Goal: Task Accomplishment & Management: Check status

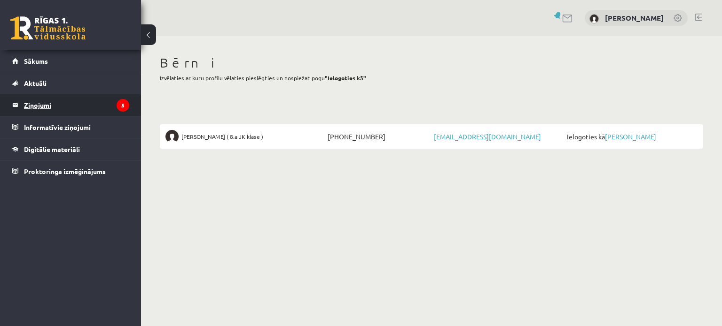
click at [40, 104] on legend "Ziņojumi 5" at bounding box center [76, 105] width 105 height 22
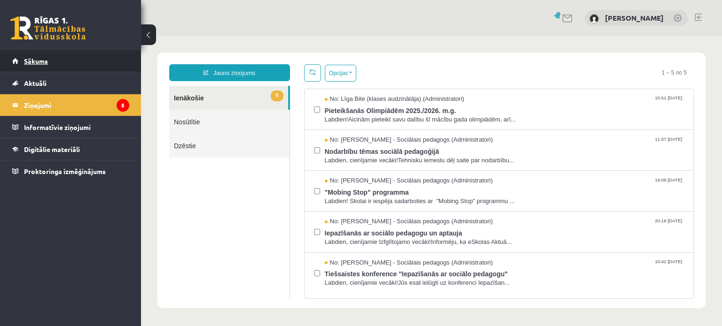
click at [38, 58] on span "Sākums" at bounding box center [36, 61] width 24 height 8
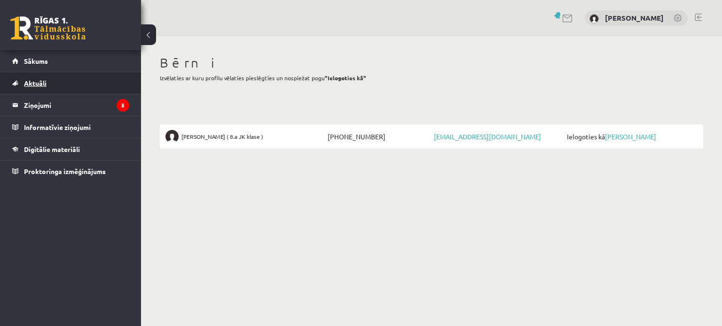
click at [32, 81] on span "Aktuāli" at bounding box center [35, 83] width 23 height 8
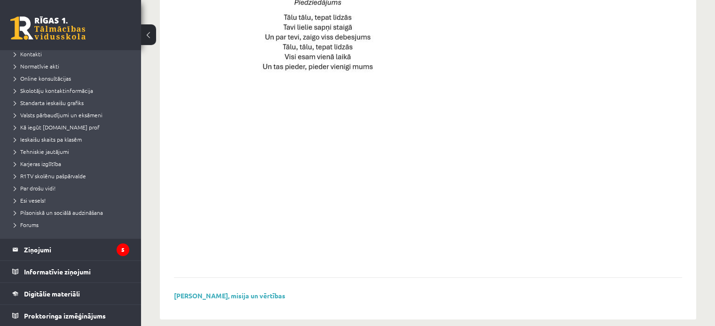
scroll to position [697, 0]
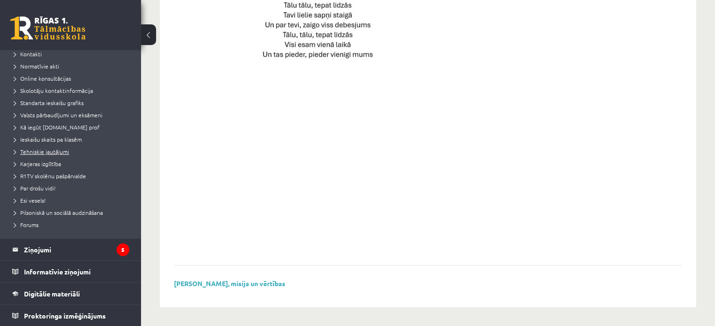
click at [47, 150] on span "Tehniskie jautājumi" at bounding box center [41, 152] width 55 height 8
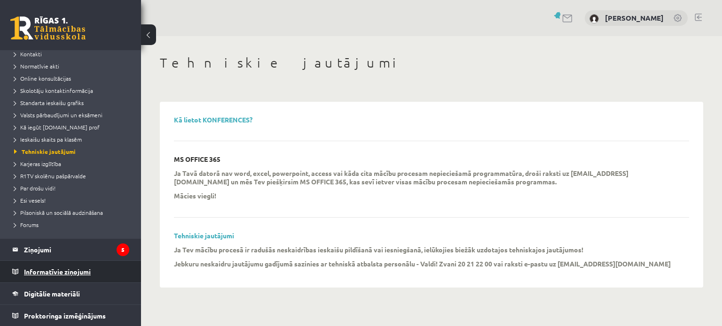
click at [62, 273] on legend "Informatīvie ziņojumi 0" at bounding box center [76, 272] width 105 height 22
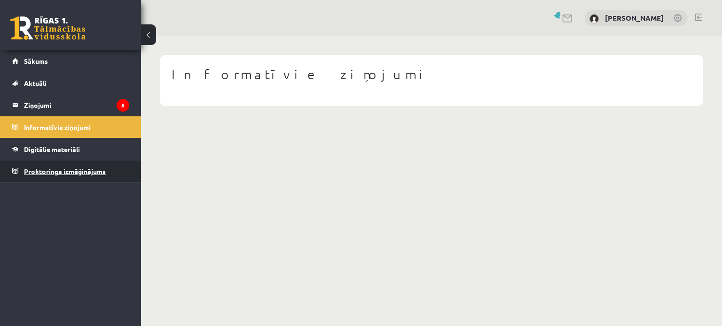
click at [60, 171] on span "Proktoringa izmēģinājums" at bounding box center [65, 171] width 82 height 8
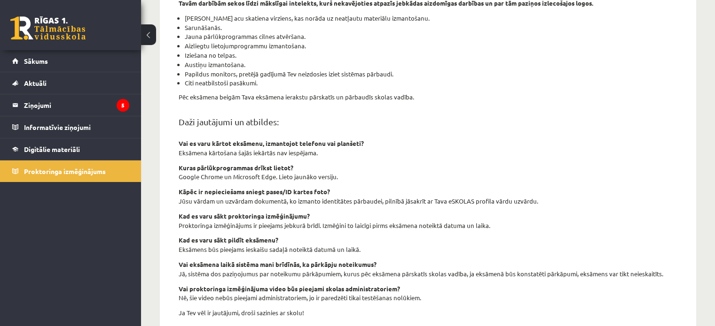
scroll to position [341, 0]
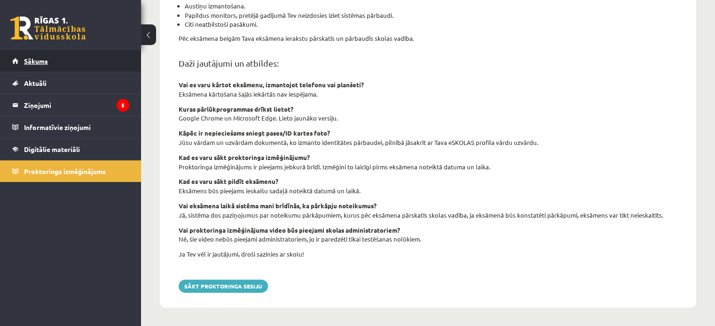
click at [31, 61] on span "Sākums" at bounding box center [36, 61] width 24 height 8
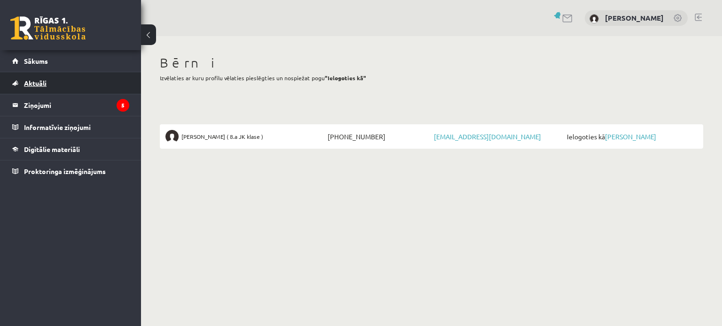
click at [34, 82] on span "Aktuāli" at bounding box center [35, 83] width 23 height 8
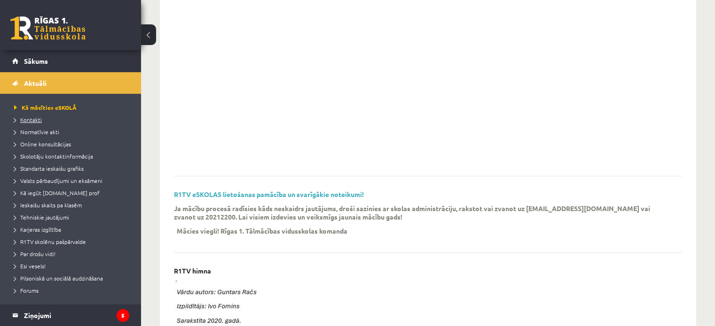
click at [29, 117] on span "Kontakti" at bounding box center [28, 120] width 28 height 8
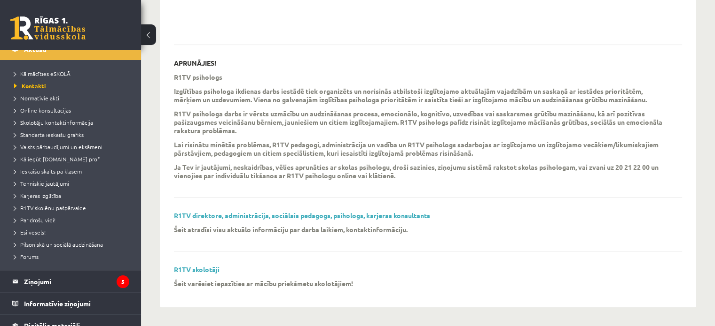
scroll to position [66, 0]
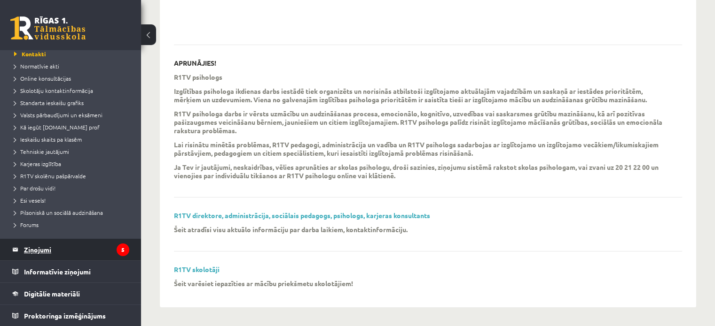
click at [38, 251] on legend "Ziņojumi 5" at bounding box center [76, 250] width 105 height 22
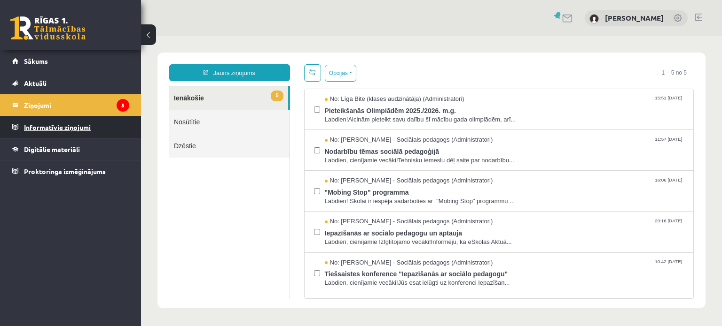
click at [56, 126] on legend "Informatīvie ziņojumi 0" at bounding box center [76, 128] width 105 height 22
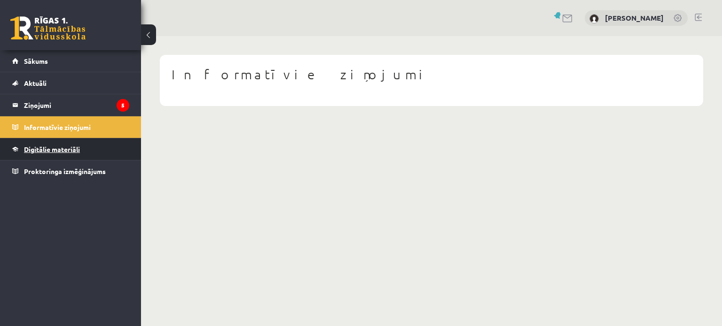
click at [57, 153] on link "Digitālie materiāli" at bounding box center [70, 150] width 117 height 22
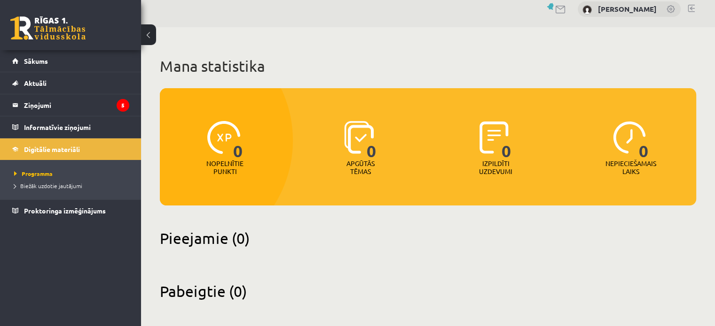
scroll to position [13, 0]
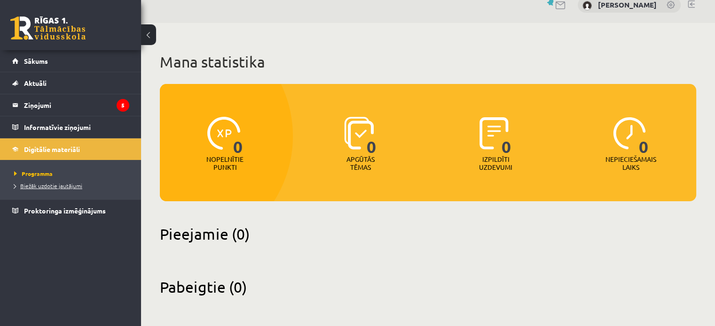
click at [51, 184] on span "Biežāk uzdotie jautājumi" at bounding box center [48, 186] width 68 height 8
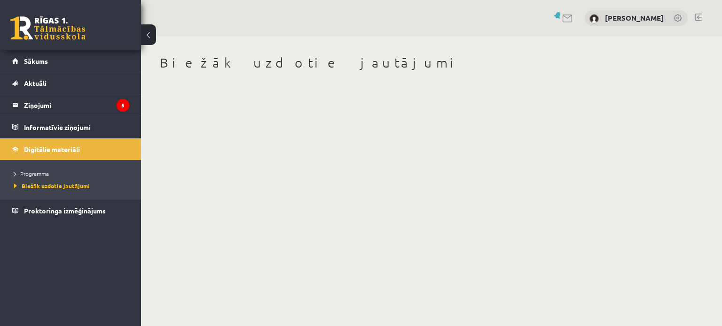
click at [146, 30] on button at bounding box center [148, 34] width 15 height 21
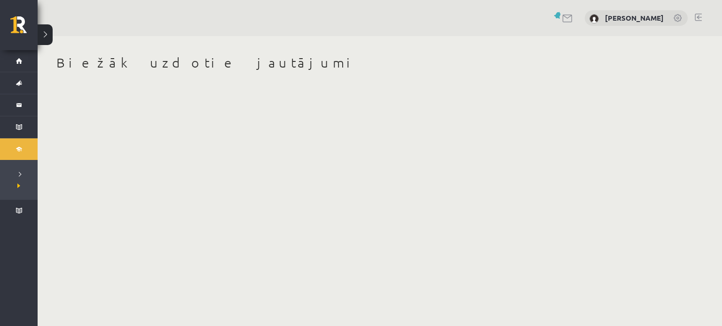
click at [48, 35] on button at bounding box center [45, 34] width 15 height 21
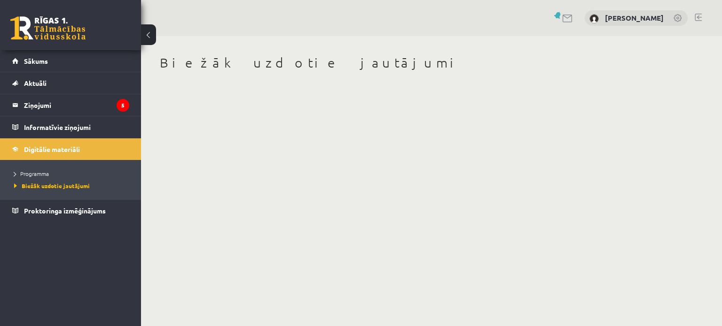
click at [676, 21] on link at bounding box center [677, 18] width 9 height 9
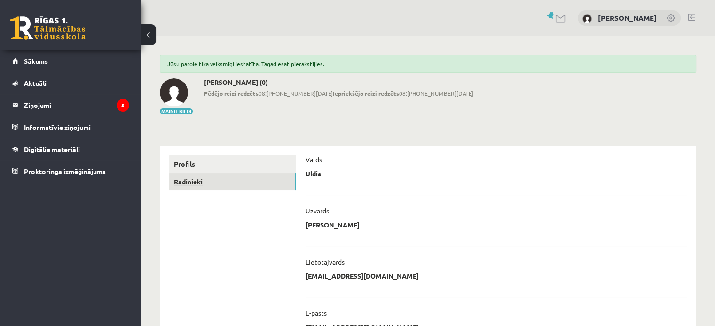
click at [193, 179] on link "Radinieki" at bounding box center [232, 181] width 126 height 17
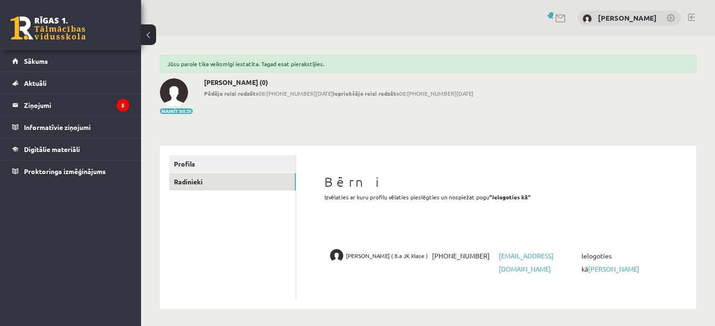
scroll to position [1, 0]
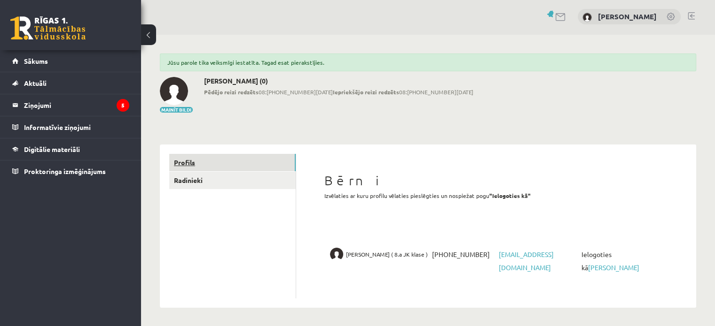
click at [186, 160] on link "Profils" at bounding box center [232, 162] width 126 height 17
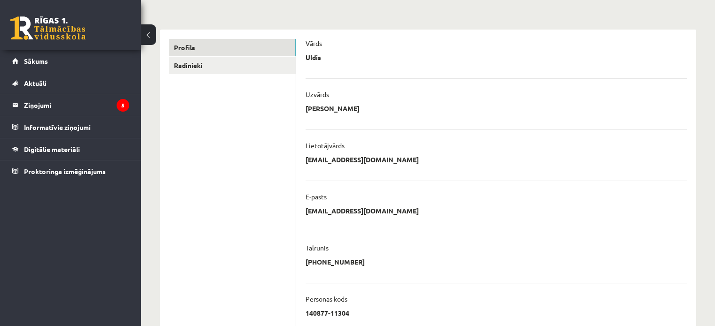
scroll to position [263, 0]
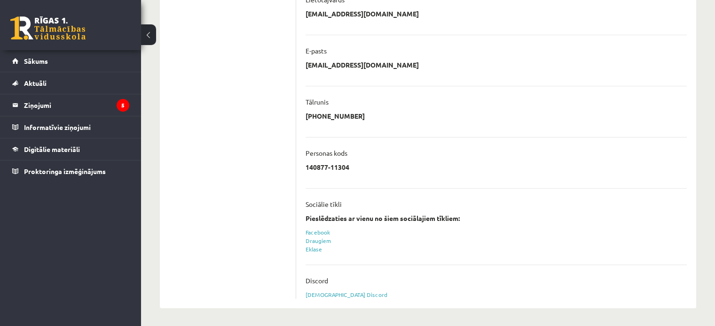
click at [45, 26] on link at bounding box center [47, 27] width 75 height 23
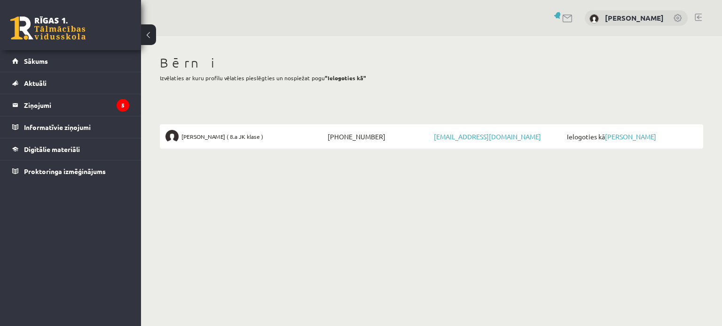
click at [45, 26] on link at bounding box center [47, 27] width 75 height 23
click at [32, 58] on span "Sākums" at bounding box center [36, 61] width 24 height 8
click at [32, 87] on link "Aktuāli" at bounding box center [70, 83] width 117 height 22
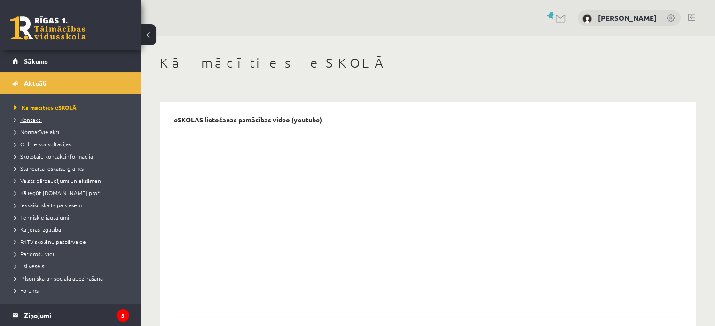
click at [33, 119] on span "Kontakti" at bounding box center [28, 120] width 28 height 8
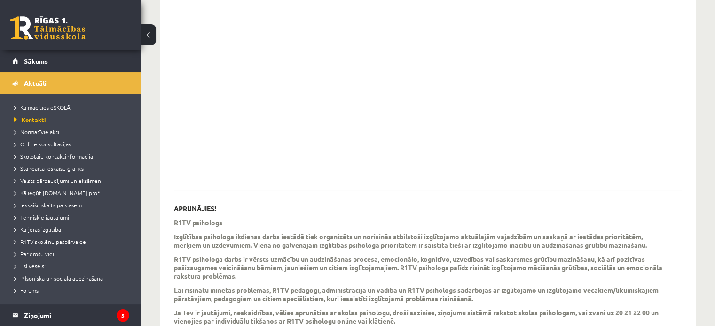
scroll to position [272, 0]
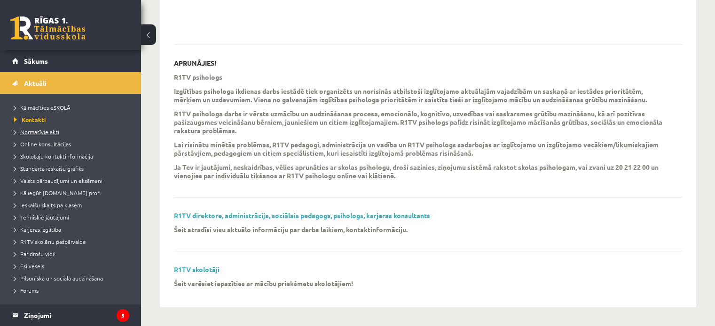
click at [29, 133] on span "Normatīvie akti" at bounding box center [36, 132] width 45 height 8
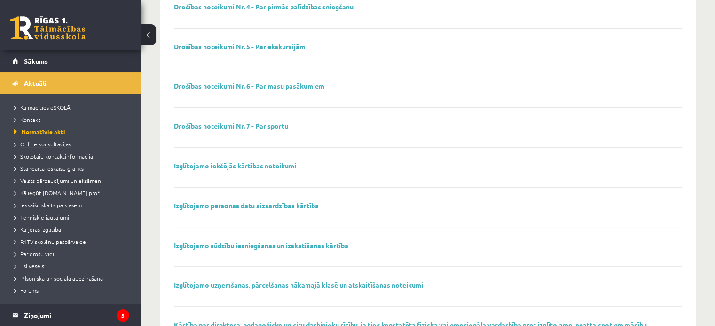
click at [33, 145] on span "Online konsultācijas" at bounding box center [42, 144] width 57 height 8
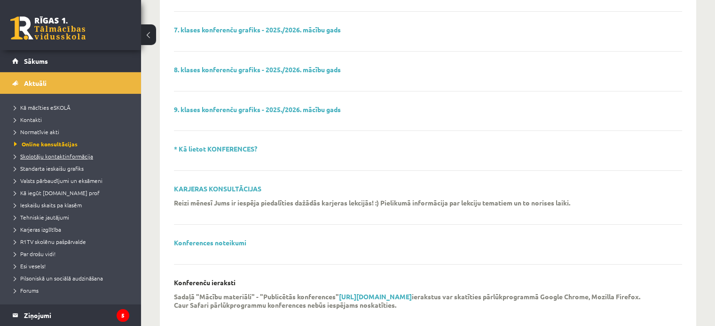
click at [41, 158] on span "Skolotāju kontaktinformācija" at bounding box center [53, 157] width 79 height 8
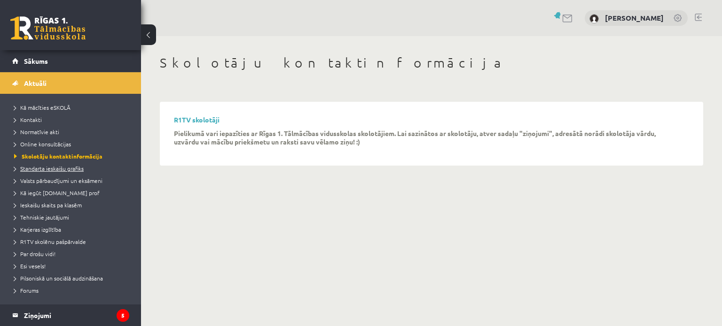
click at [43, 165] on span "Standarta ieskaišu grafiks" at bounding box center [49, 169] width 70 height 8
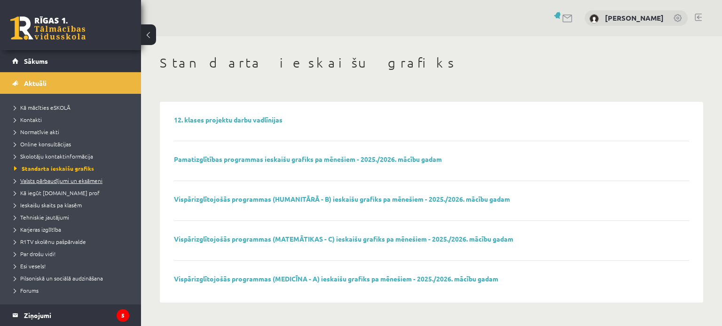
click at [48, 179] on span "Valsts pārbaudījumi un eksāmeni" at bounding box center [58, 181] width 88 height 8
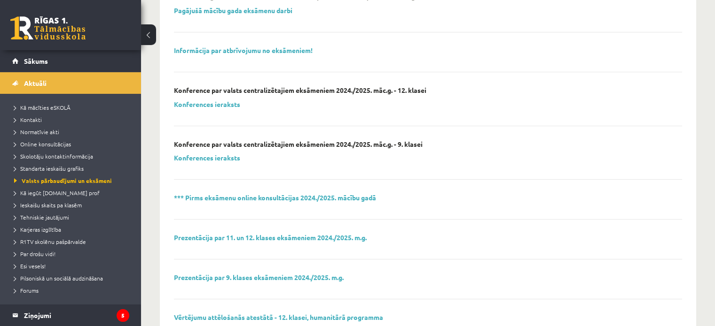
scroll to position [329, 0]
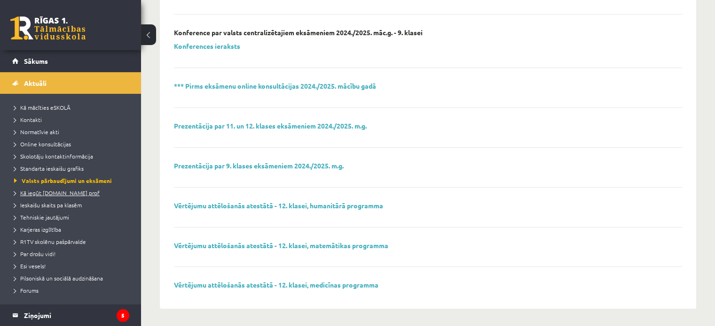
click at [56, 193] on span "Kā iegūt [DOMAIN_NAME] prof" at bounding box center [56, 193] width 85 height 8
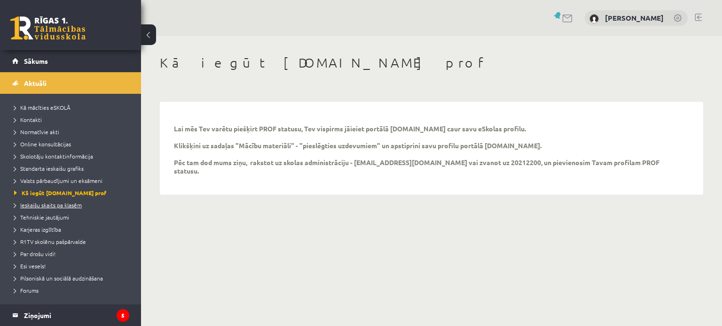
click at [61, 205] on span "Ieskaišu skaits pa klasēm" at bounding box center [48, 206] width 68 height 8
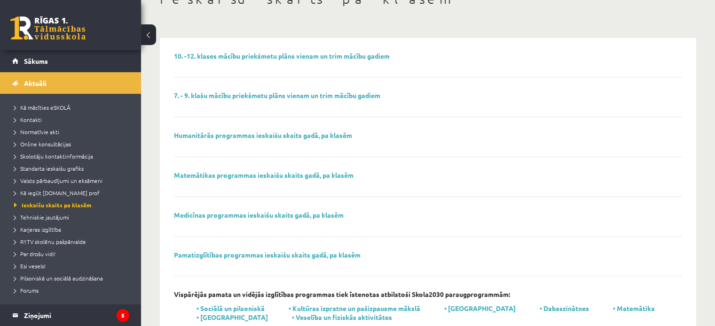
scroll to position [92, 0]
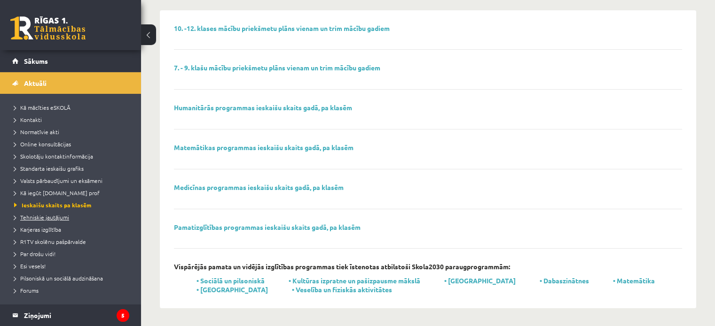
click at [48, 215] on span "Tehniskie jautājumi" at bounding box center [41, 218] width 55 height 8
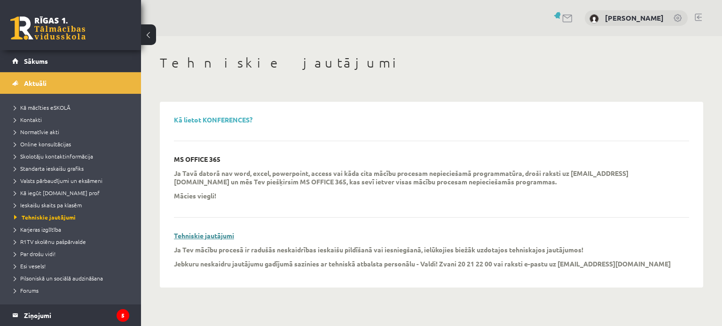
click at [203, 237] on link "Tehniskie jautājumi" at bounding box center [204, 236] width 60 height 8
click at [51, 228] on span "Karjeras izglītība" at bounding box center [37, 230] width 47 height 8
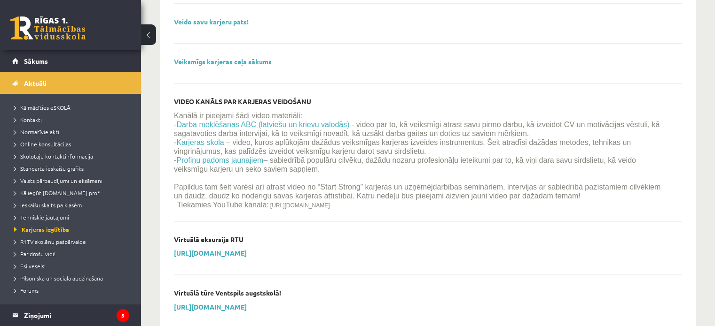
scroll to position [1137, 0]
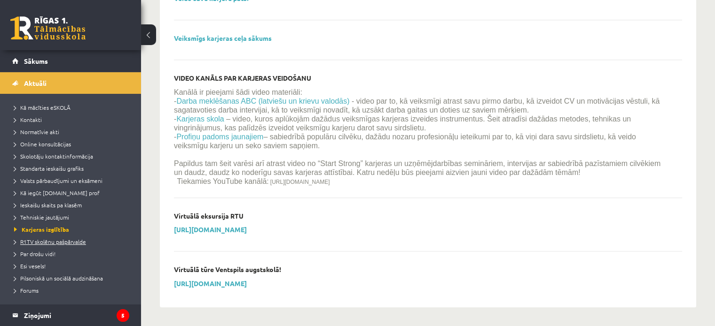
click at [64, 238] on link "R1TV skolēnu pašpārvalde" at bounding box center [72, 242] width 117 height 8
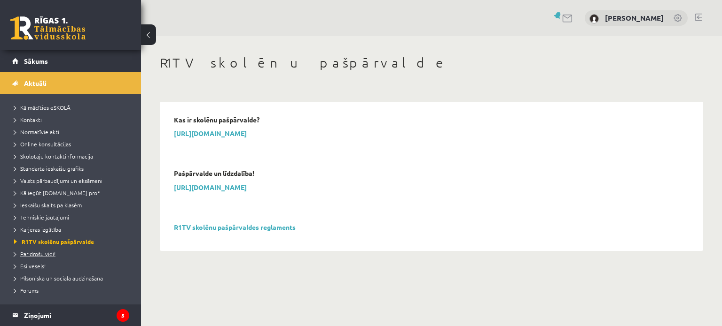
click at [47, 253] on span "Par drošu vidi!" at bounding box center [34, 254] width 41 height 8
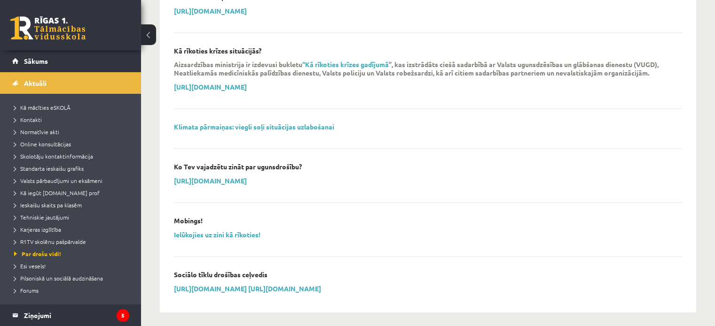
scroll to position [779, 0]
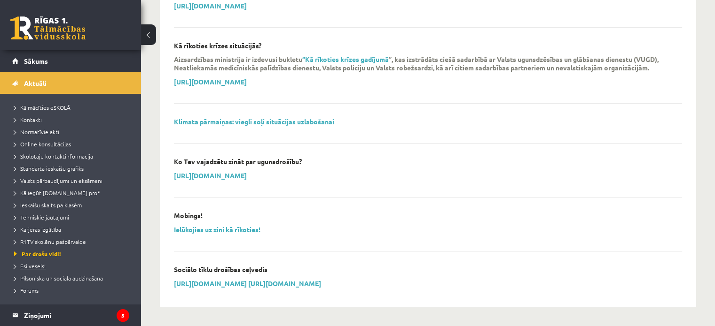
click at [39, 264] on span "Esi vesels!" at bounding box center [29, 267] width 31 height 8
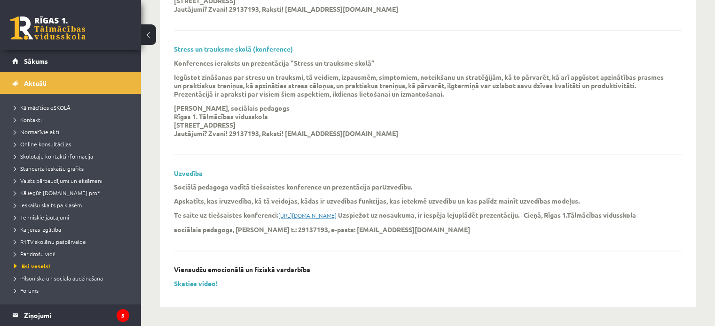
scroll to position [2187, 0]
click at [59, 279] on span "Pilsoniskā un sociālā audzināšana" at bounding box center [58, 279] width 89 height 8
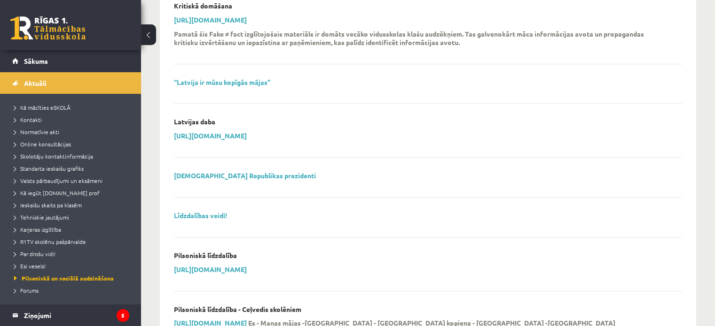
scroll to position [946, 0]
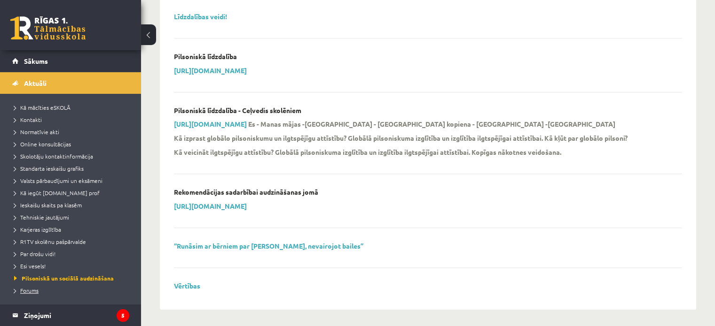
click at [30, 290] on span "Forums" at bounding box center [26, 291] width 24 height 8
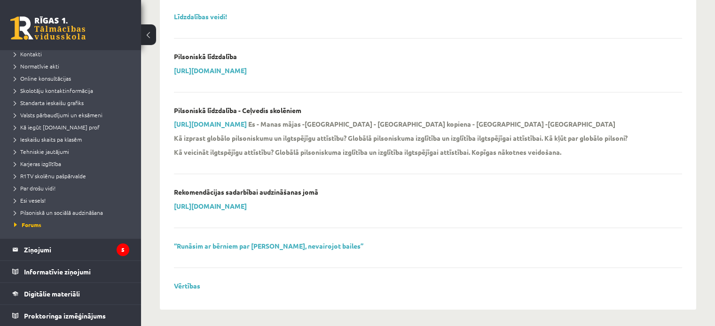
scroll to position [0, 0]
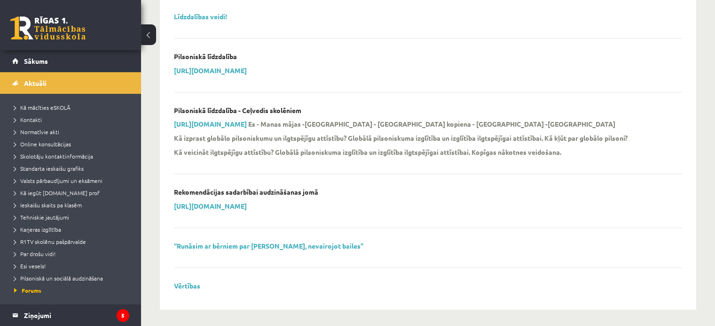
click at [151, 31] on button at bounding box center [148, 34] width 15 height 21
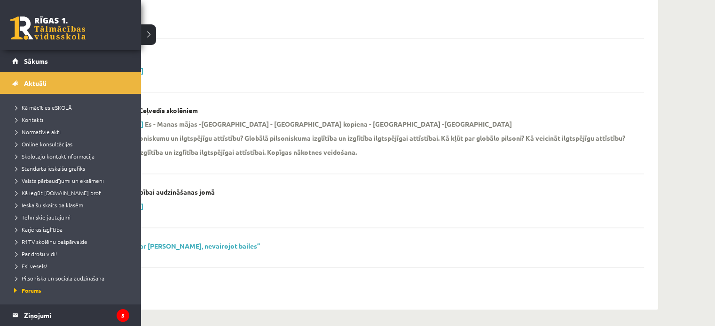
click at [19, 28] on link at bounding box center [47, 27] width 75 height 23
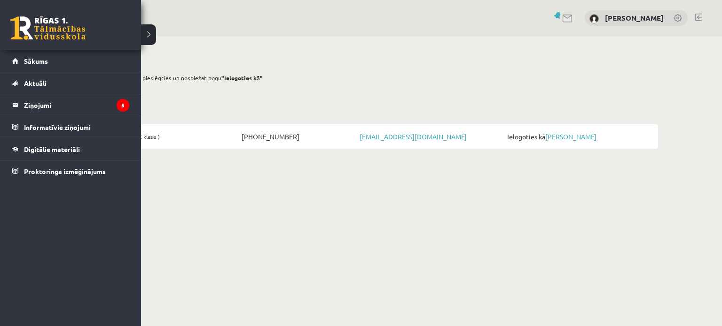
click at [25, 23] on link at bounding box center [47, 27] width 75 height 23
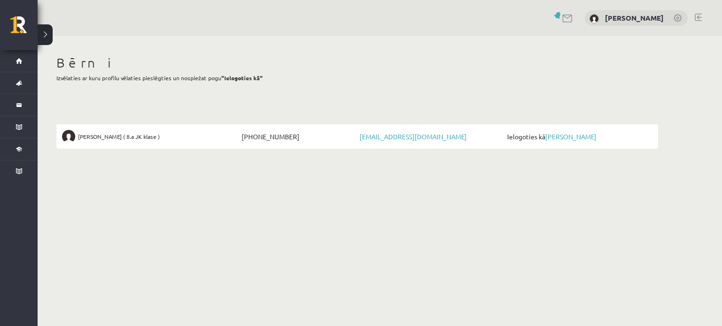
click at [23, 26] on link at bounding box center [23, 27] width 27 height 23
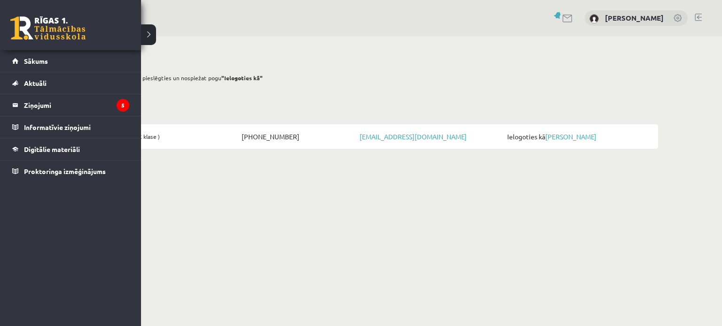
click at [22, 24] on link at bounding box center [47, 27] width 75 height 23
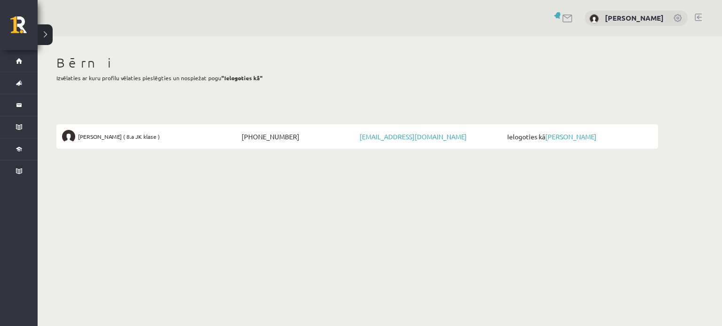
drag, startPoint x: 235, startPoint y: 250, endPoint x: 210, endPoint y: 234, distance: 30.1
click at [234, 249] on body "0 Dāvanas 0 mP 0 xp Uldis Salmiņš Sākums Aktuāli Kā mācīties eSKOLĀ Kontakti No…" at bounding box center [361, 163] width 722 height 326
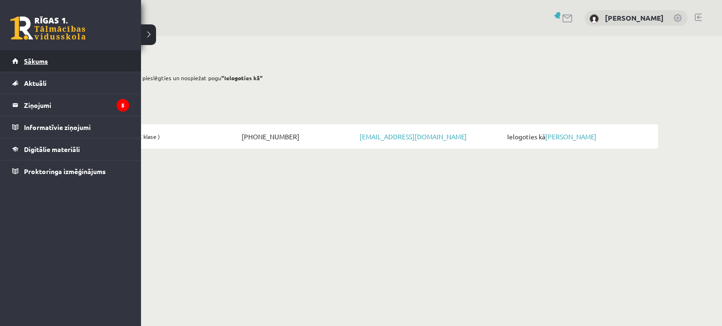
click at [15, 59] on link "Sākums" at bounding box center [70, 61] width 117 height 22
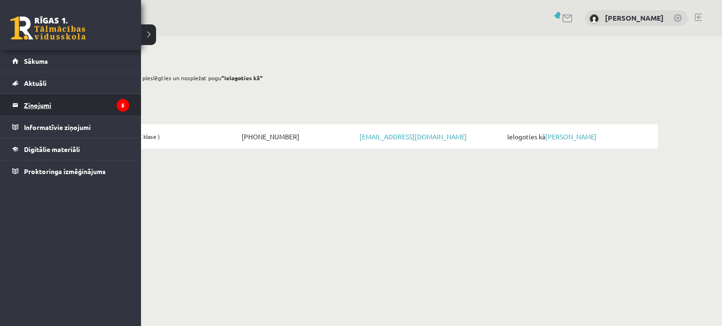
click at [46, 104] on legend "Ziņojumi 5" at bounding box center [76, 105] width 105 height 22
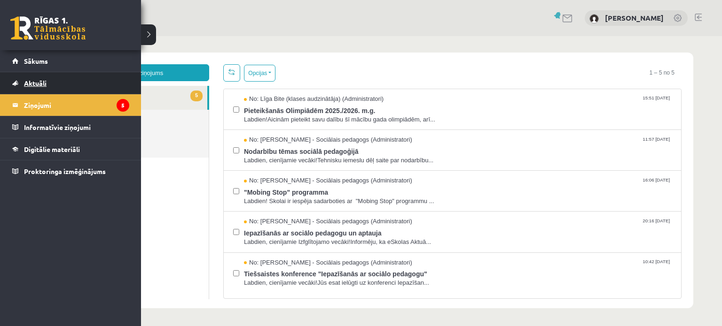
click at [25, 84] on span "Aktuāli" at bounding box center [35, 83] width 23 height 8
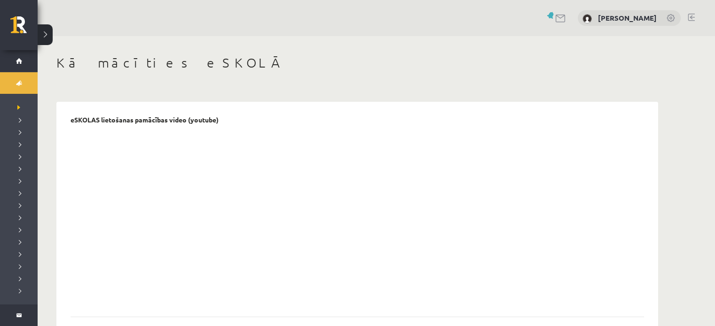
click at [49, 32] on button at bounding box center [45, 34] width 15 height 21
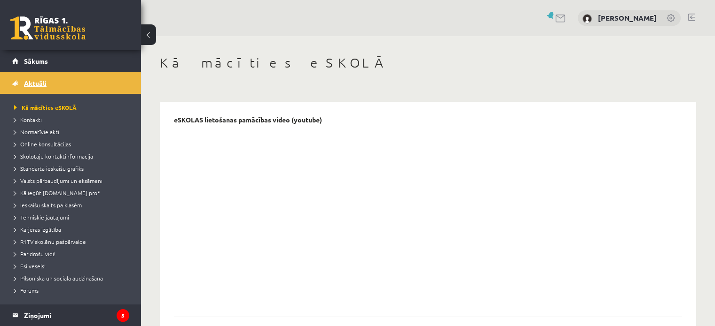
click at [36, 83] on span "Aktuāli" at bounding box center [35, 83] width 23 height 8
click at [35, 59] on span "Sākums" at bounding box center [36, 61] width 24 height 8
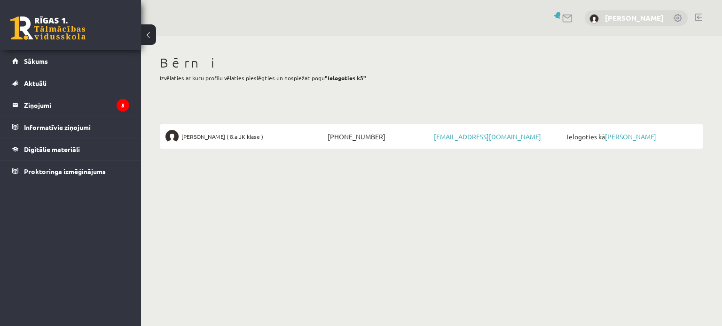
click at [635, 16] on link "[PERSON_NAME]" at bounding box center [634, 17] width 59 height 9
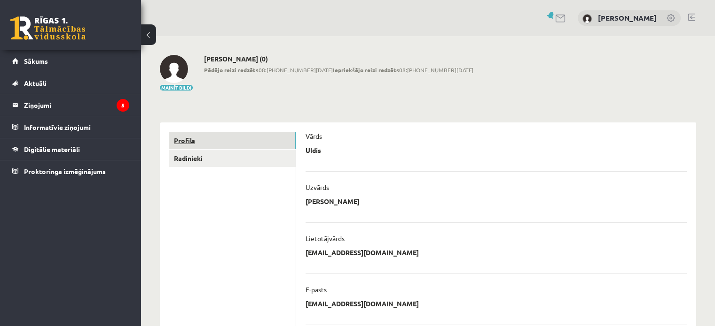
click at [182, 137] on link "Profils" at bounding box center [232, 140] width 126 height 17
click at [32, 63] on span "Sākums" at bounding box center [36, 61] width 24 height 8
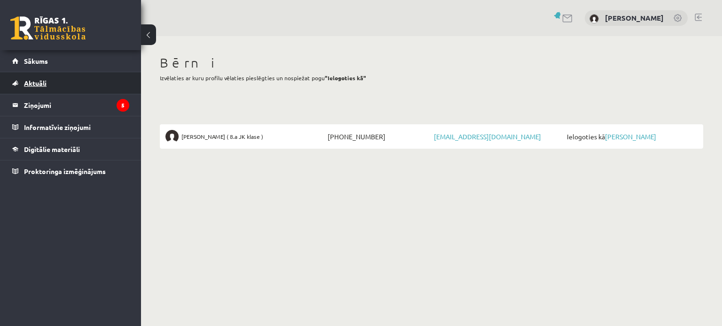
click at [35, 83] on span "Aktuāli" at bounding box center [35, 83] width 23 height 8
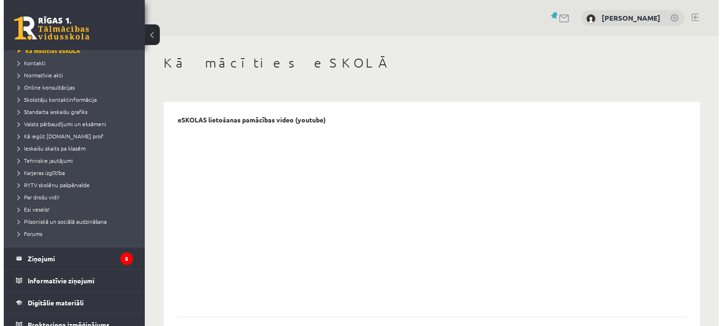
scroll to position [66, 0]
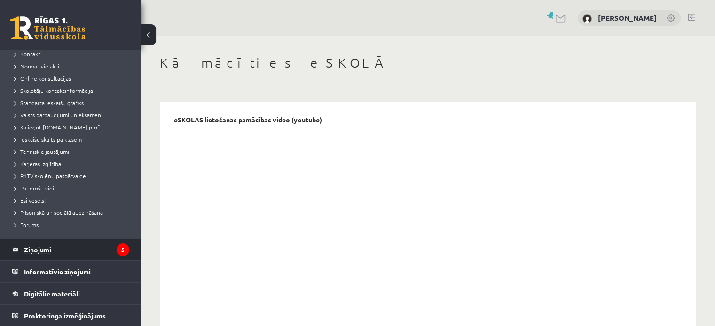
click at [34, 251] on legend "Ziņojumi 5" at bounding box center [76, 250] width 105 height 22
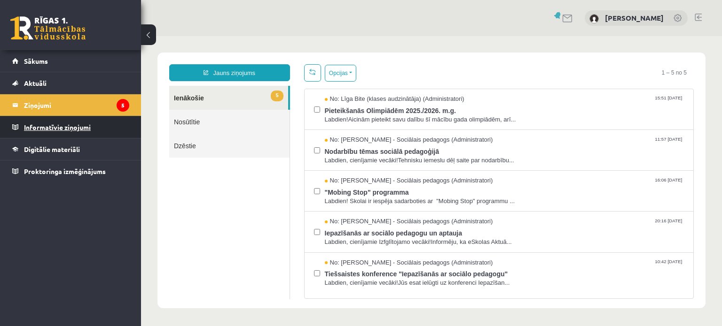
click at [51, 129] on legend "Informatīvie ziņojumi 0" at bounding box center [76, 128] width 105 height 22
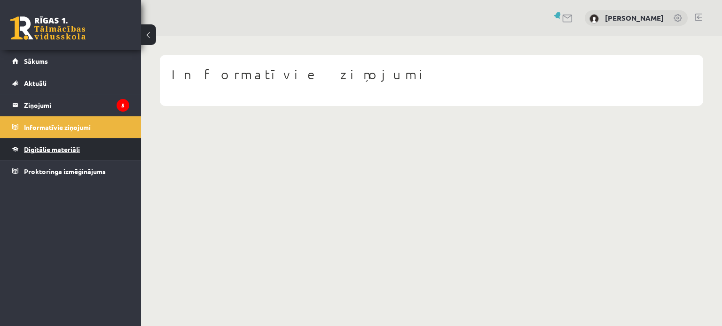
click at [46, 147] on span "Digitālie materiāli" at bounding box center [52, 149] width 56 height 8
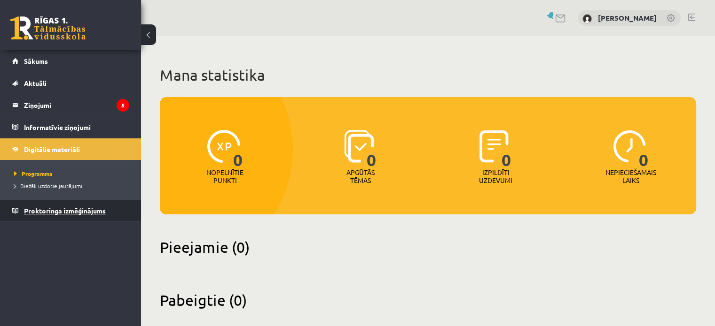
click at [45, 209] on span "Proktoringa izmēģinājums" at bounding box center [65, 211] width 82 height 8
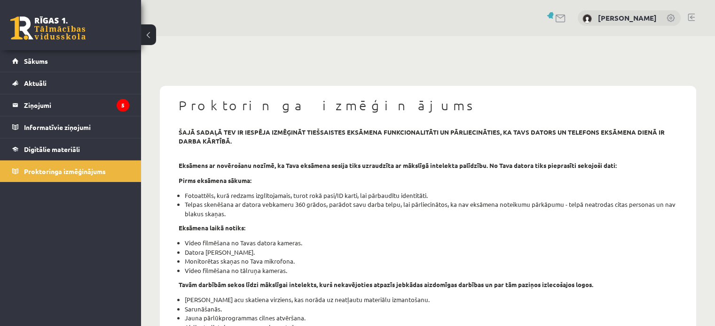
click at [57, 31] on link at bounding box center [47, 27] width 75 height 23
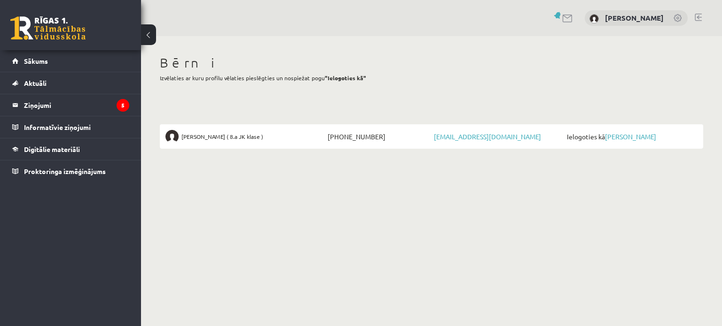
click at [697, 18] on link at bounding box center [697, 18] width 7 height 8
click at [590, 199] on body "0 Dāvanas 0 mP 0 xp [PERSON_NAME] Sākums Aktuāli Kā mācīties eSKOLĀ Kontakti No…" at bounding box center [361, 163] width 722 height 326
click at [33, 62] on span "Sākums" at bounding box center [36, 61] width 24 height 8
click at [34, 57] on span "Sākums" at bounding box center [36, 61] width 24 height 8
click at [43, 31] on link at bounding box center [47, 27] width 75 height 23
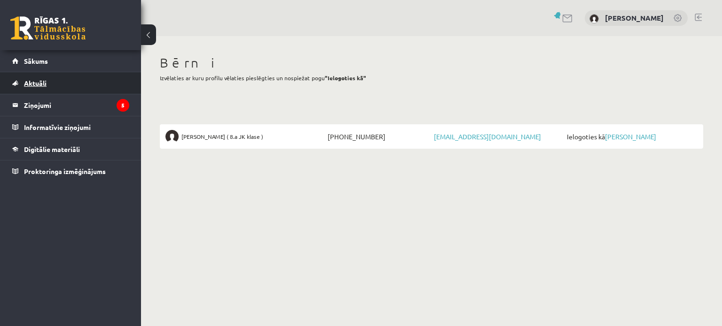
click at [34, 86] on link "Aktuāli" at bounding box center [70, 83] width 117 height 22
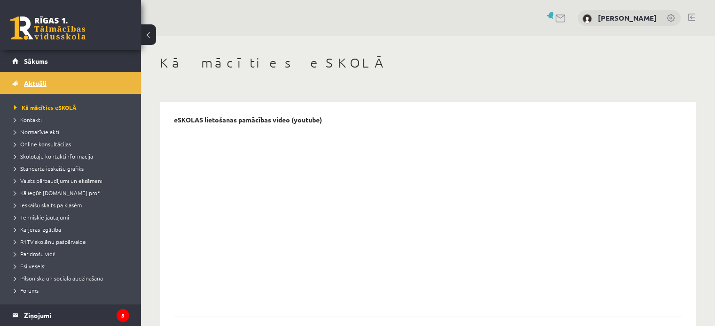
click at [39, 82] on span "Aktuāli" at bounding box center [35, 83] width 23 height 8
click at [33, 67] on link "Sākums" at bounding box center [70, 61] width 117 height 22
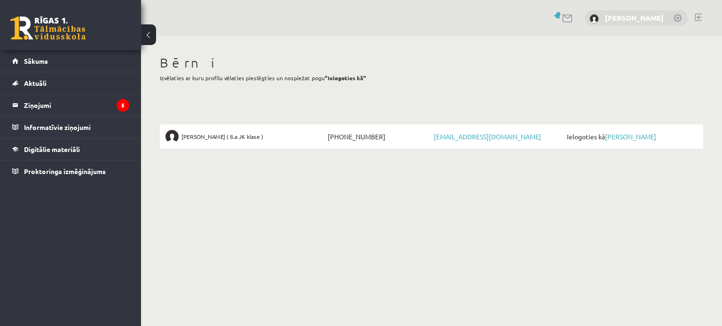
click at [629, 19] on link "[PERSON_NAME]" at bounding box center [634, 17] width 59 height 9
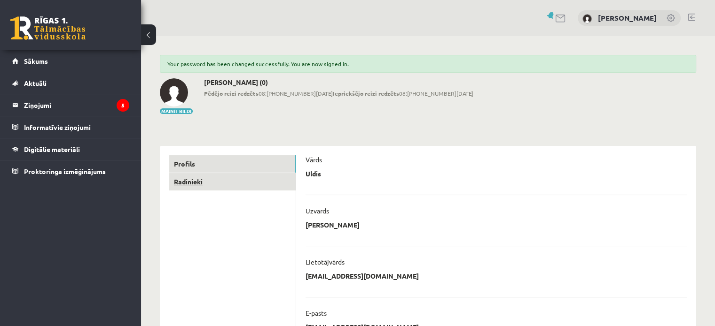
click at [196, 181] on link "Radinieki" at bounding box center [232, 181] width 126 height 17
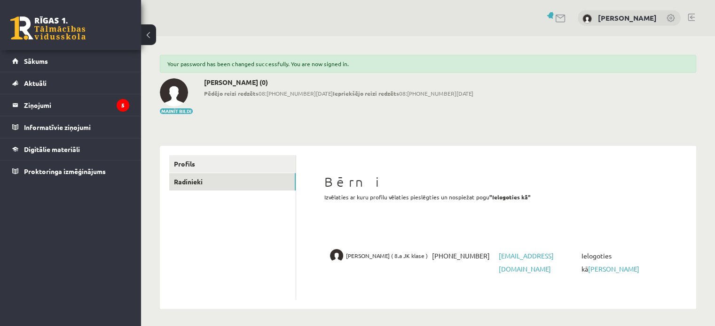
click at [41, 24] on link at bounding box center [47, 27] width 75 height 23
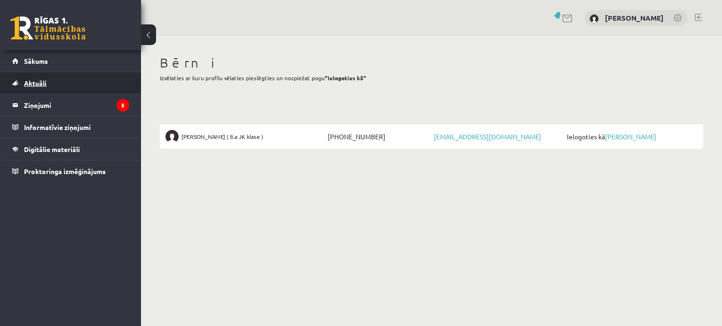
click at [39, 84] on span "Aktuāli" at bounding box center [35, 83] width 23 height 8
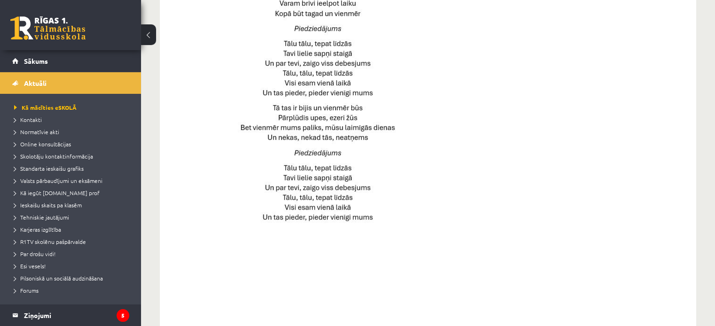
scroll to position [658, 0]
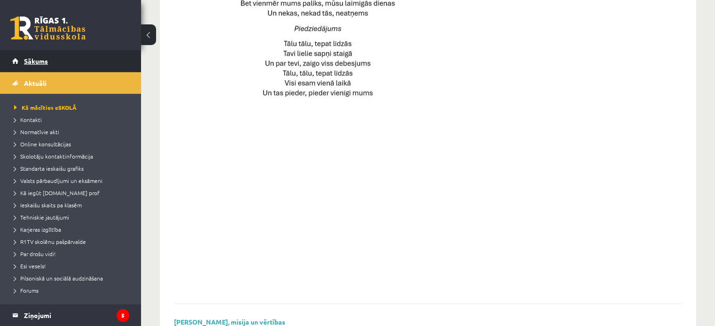
click at [32, 61] on span "Sākums" at bounding box center [36, 61] width 24 height 8
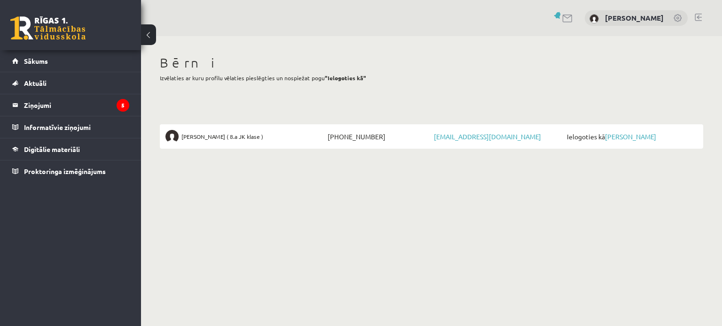
click at [203, 135] on span "[PERSON_NAME] ( 8.a JK klase )" at bounding box center [222, 136] width 82 height 13
click at [624, 135] on link "[PERSON_NAME]" at bounding box center [630, 136] width 51 height 8
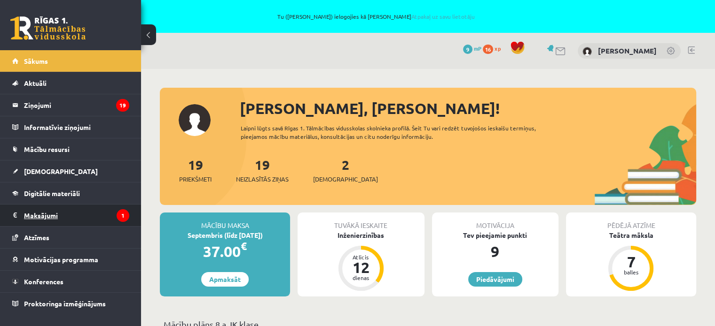
click at [47, 214] on legend "Maksājumi 1" at bounding box center [76, 216] width 105 height 22
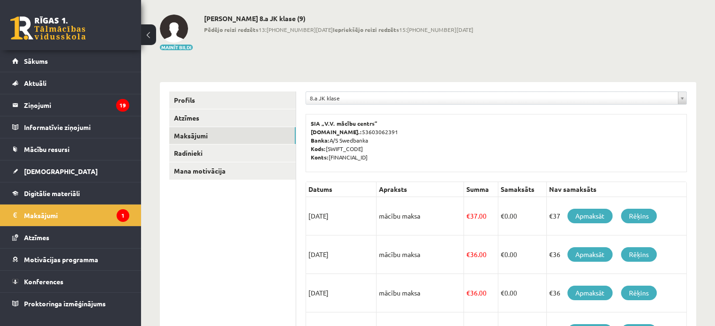
scroll to position [94, 0]
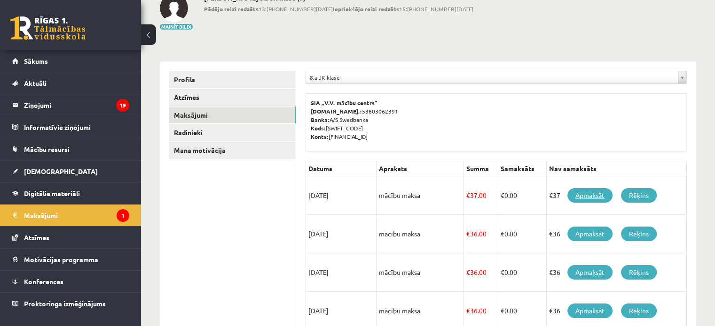
click at [592, 193] on link "Apmaksāt" at bounding box center [589, 195] width 45 height 15
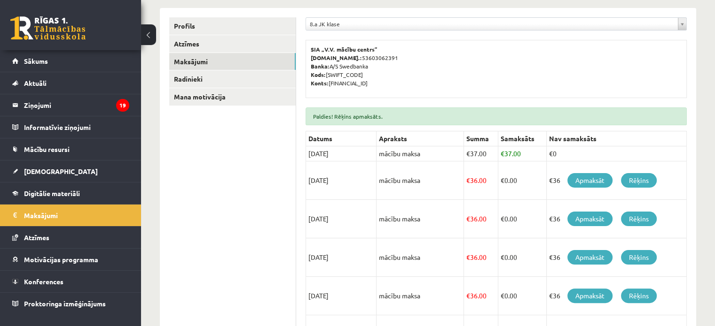
scroll to position [235, 0]
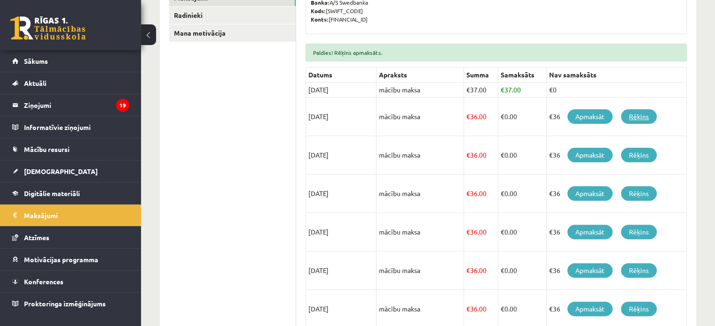
click at [645, 114] on link "Rēķins" at bounding box center [639, 116] width 36 height 15
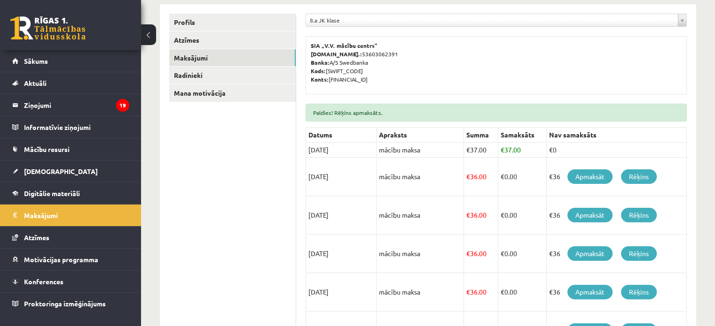
scroll to position [144, 0]
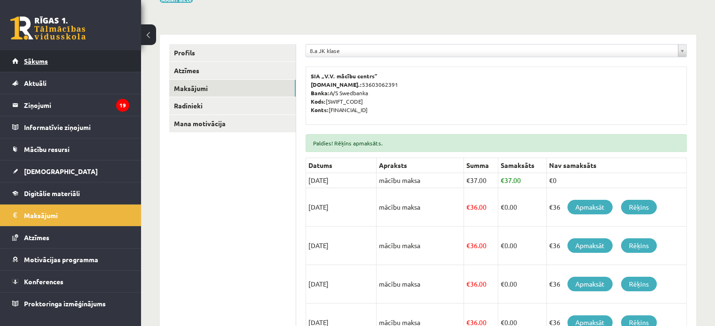
click at [28, 62] on span "Sākums" at bounding box center [36, 61] width 24 height 8
